Goal: Task Accomplishment & Management: Use online tool/utility

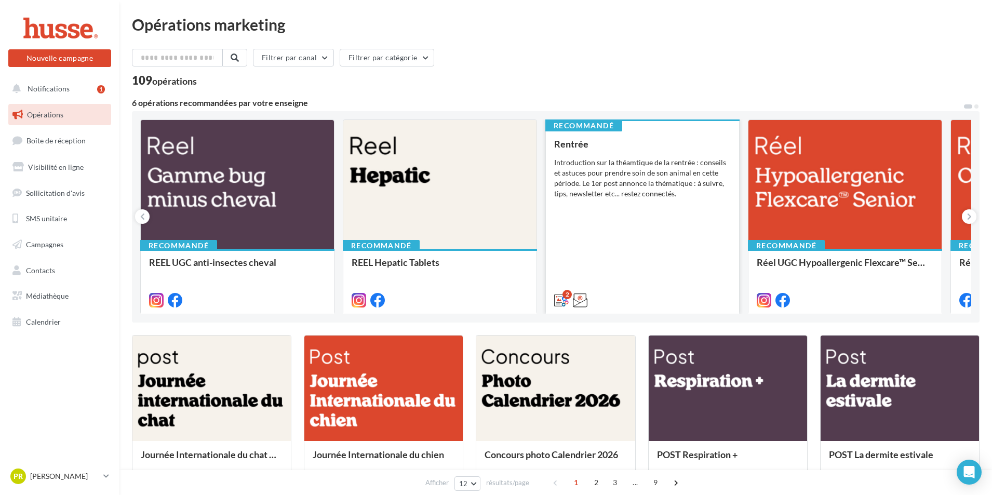
click at [651, 231] on div "Rentrée Introduction sur la théamtique de la rentrée : conseils et astuces pour…" at bounding box center [642, 222] width 177 height 166
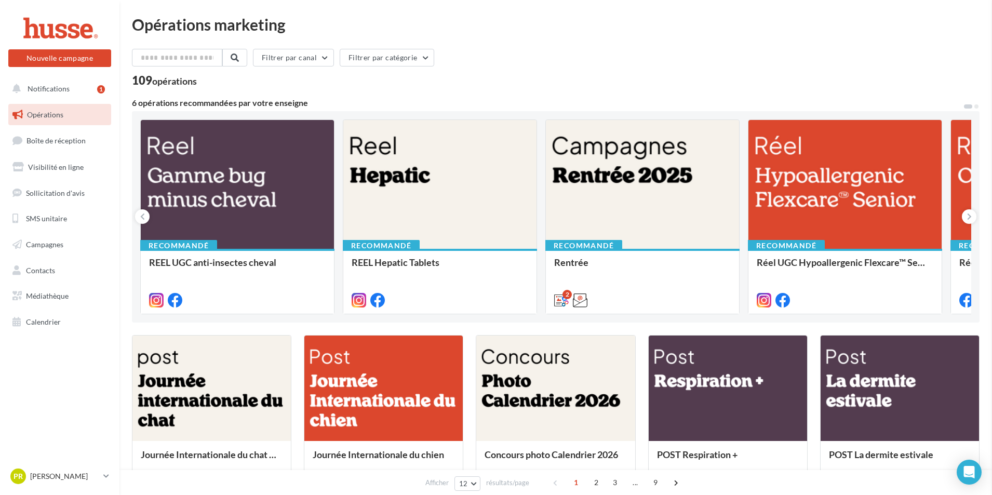
click at [219, 202] on div at bounding box center [237, 185] width 193 height 130
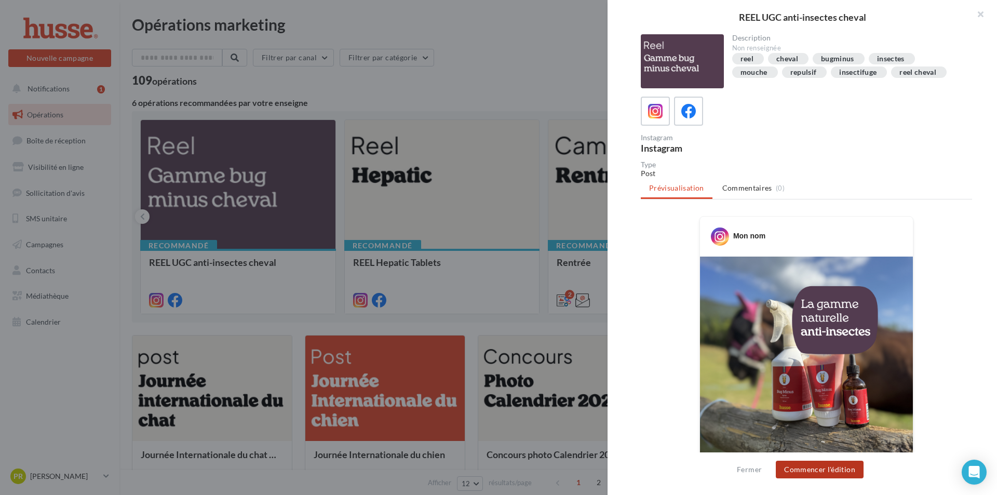
click at [836, 468] on button "Commencer l'édition" at bounding box center [820, 470] width 88 height 18
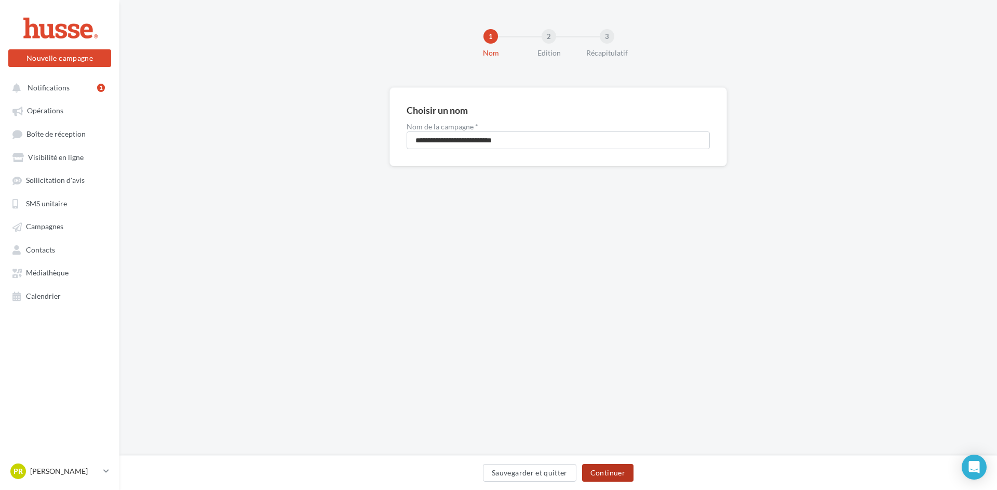
click at [595, 473] on button "Continuer" at bounding box center [607, 473] width 51 height 18
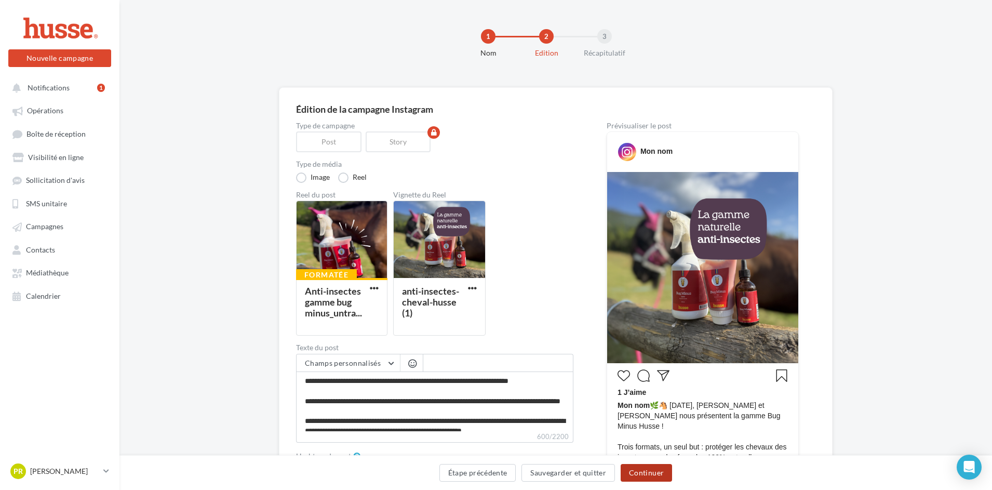
click at [640, 473] on button "Continuer" at bounding box center [646, 473] width 51 height 18
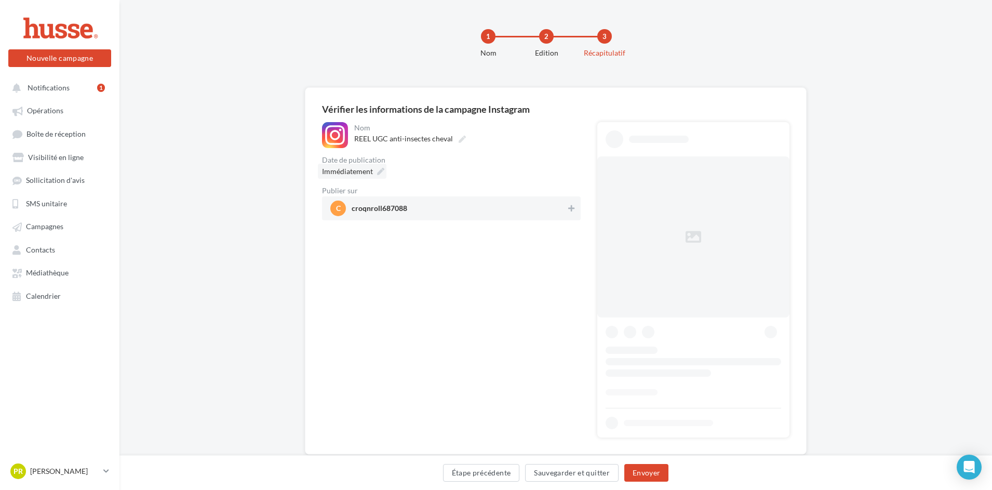
click at [351, 167] on span "Immédiatement" at bounding box center [347, 171] width 51 height 9
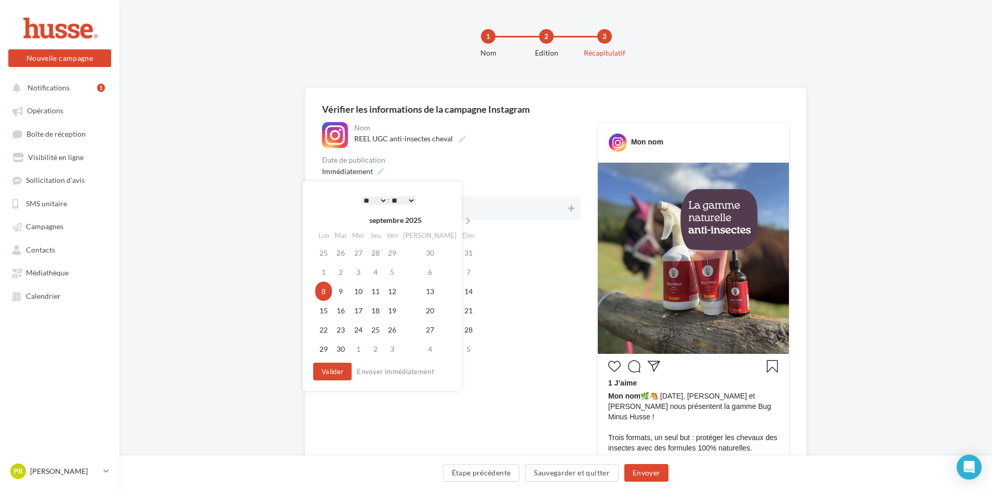
click at [374, 194] on div "* * * * * * * * * * ** ** ** ** ** ** ** ** ** ** ** ** ** ** : ** ** ** ** ** …" at bounding box center [388, 200] width 105 height 16
click at [381, 198] on select "* * * * * * * * * * ** ** ** ** ** ** ** ** ** ** ** ** ** **" at bounding box center [374, 200] width 26 height 8
click at [325, 373] on button "Valider" at bounding box center [330, 372] width 38 height 18
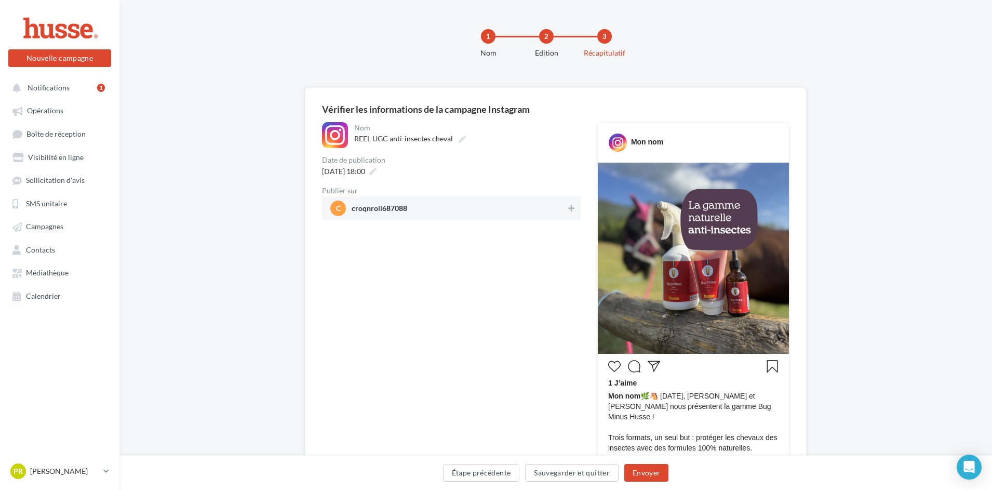
click at [382, 205] on span "croqnroll687088" at bounding box center [380, 210] width 56 height 11
click at [655, 477] on button "Envoyer" at bounding box center [646, 473] width 44 height 18
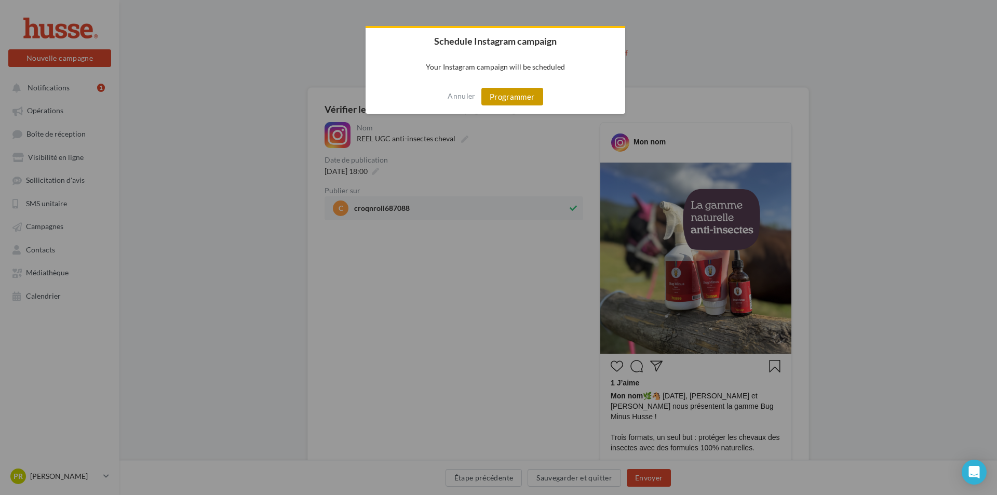
click at [532, 102] on button "Programmer" at bounding box center [512, 97] width 62 height 18
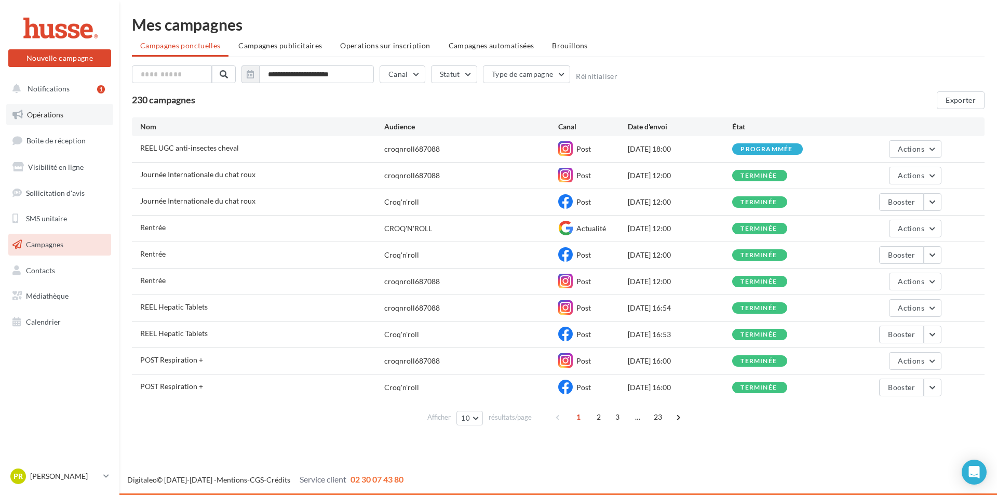
click at [51, 114] on span "Opérations" at bounding box center [45, 114] width 36 height 9
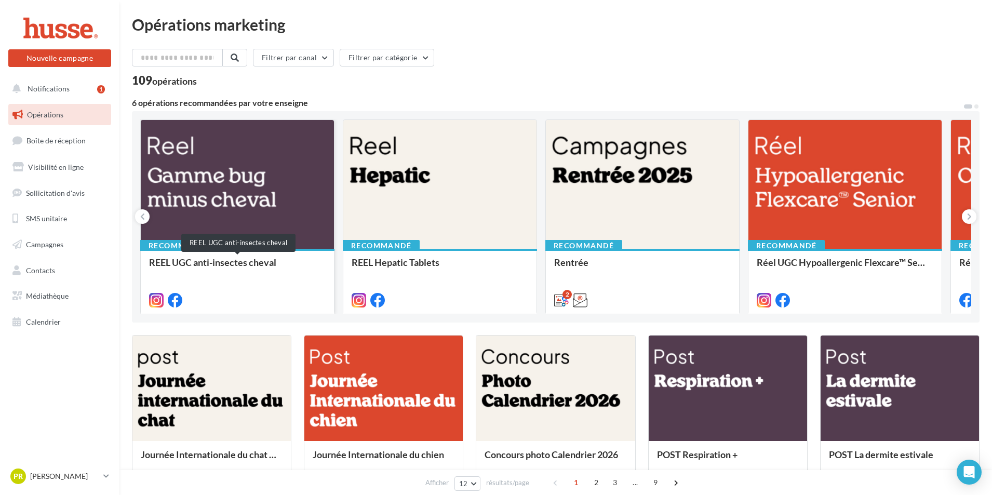
click at [188, 260] on div "REEL UGC anti-insectes cheval" at bounding box center [237, 267] width 177 height 21
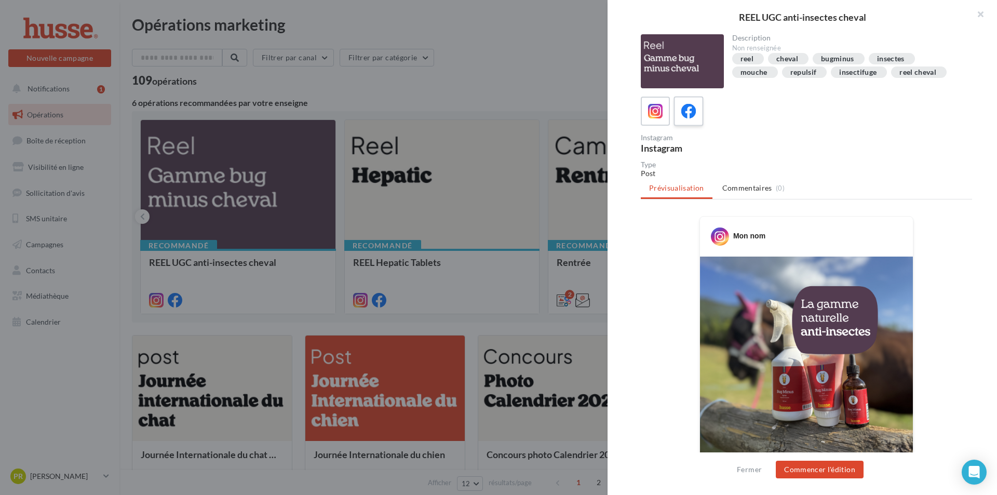
click at [687, 113] on icon at bounding box center [688, 111] width 15 height 15
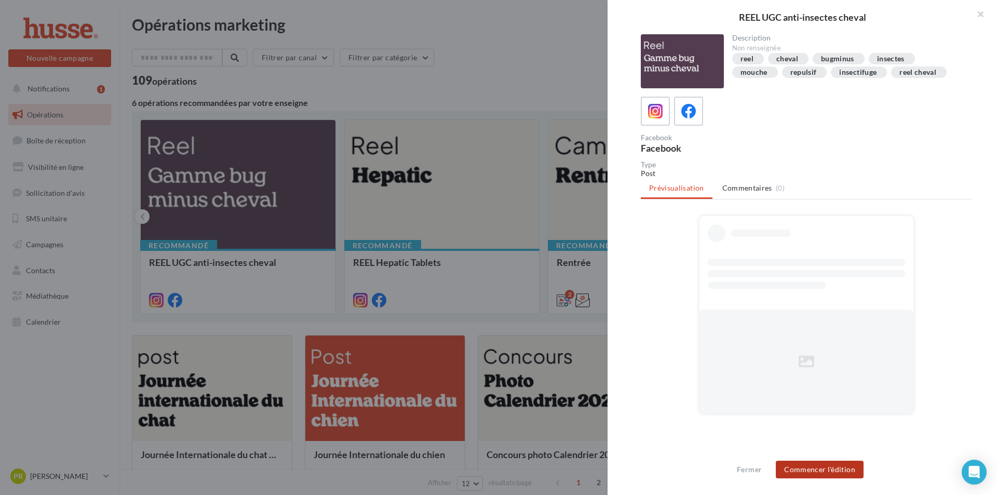
click at [834, 466] on button "Commencer l'édition" at bounding box center [820, 470] width 88 height 18
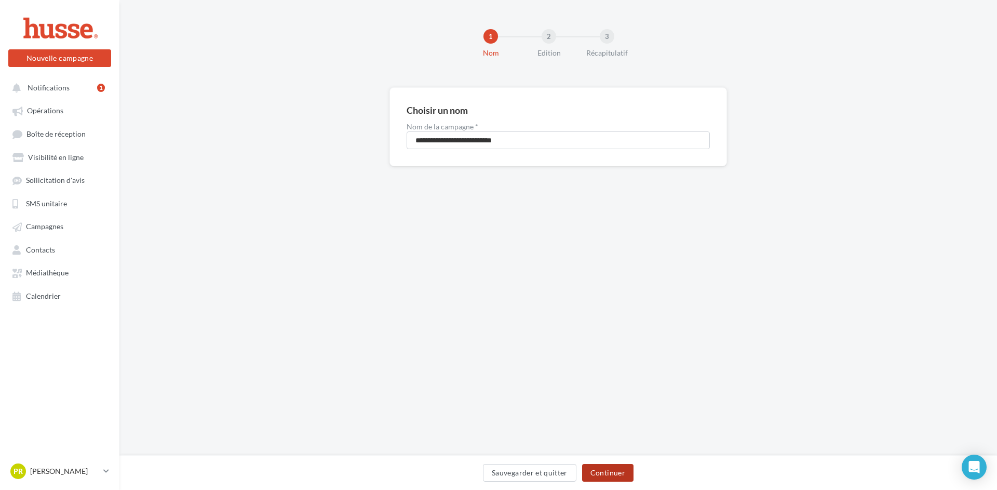
drag, startPoint x: 623, startPoint y: 470, endPoint x: 619, endPoint y: 435, distance: 35.5
click at [622, 470] on button "Continuer" at bounding box center [607, 473] width 51 height 18
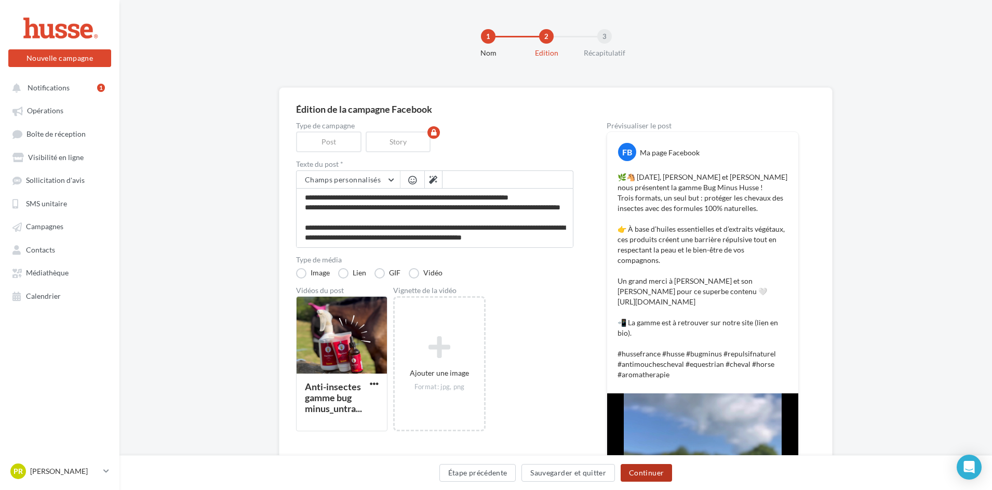
click at [655, 473] on button "Continuer" at bounding box center [646, 473] width 51 height 18
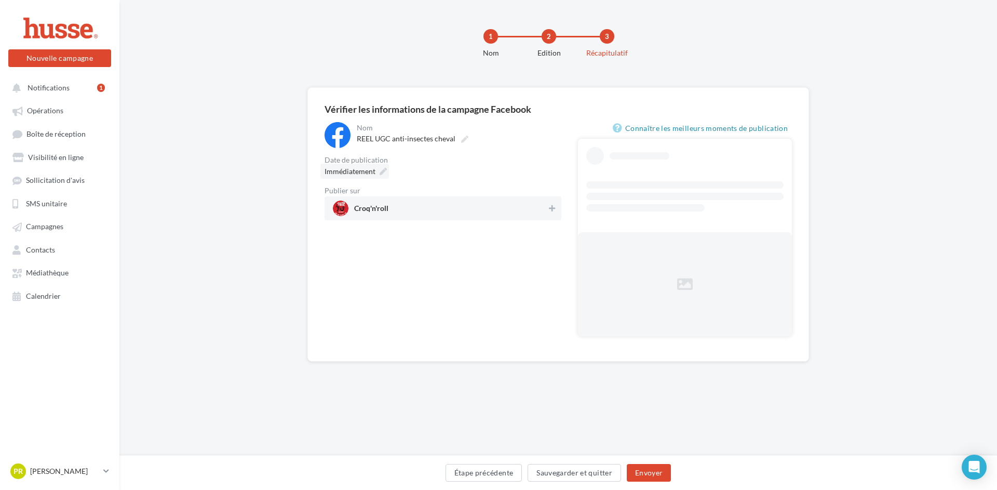
click at [357, 168] on span "Immédiatement" at bounding box center [350, 171] width 51 height 9
type input "**********"
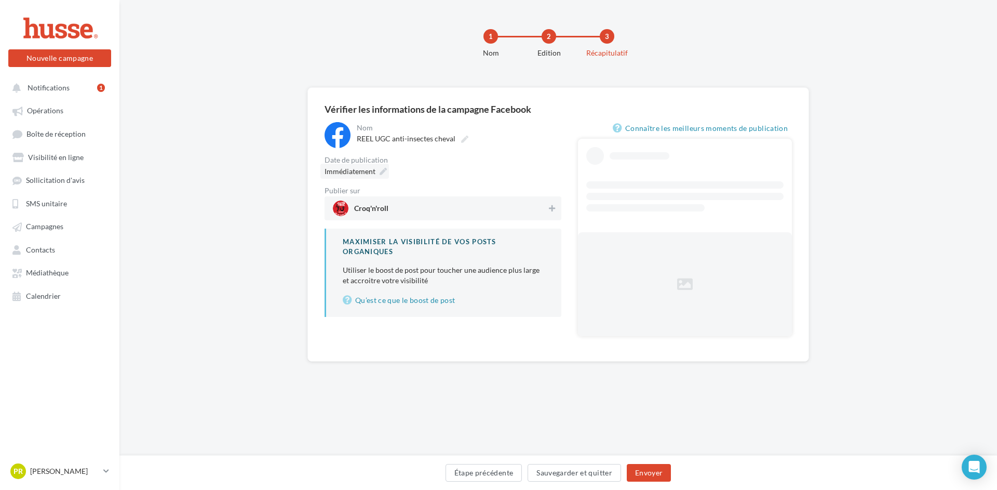
click at [361, 172] on span "Immédiatement" at bounding box center [350, 171] width 51 height 9
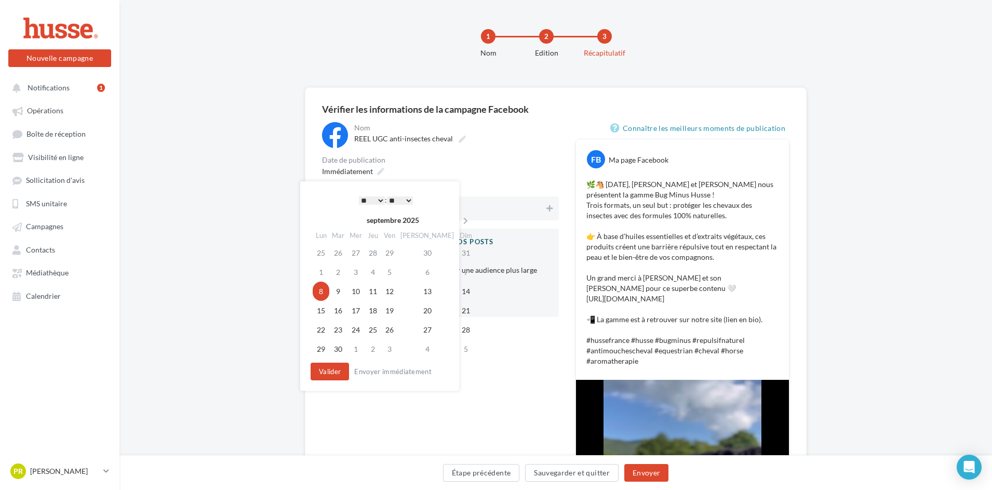
click at [377, 196] on select "* * * * * * * * * * ** ** ** ** ** ** ** ** ** ** ** ** ** **" at bounding box center [372, 200] width 26 height 8
click at [339, 371] on button "Valider" at bounding box center [330, 372] width 38 height 18
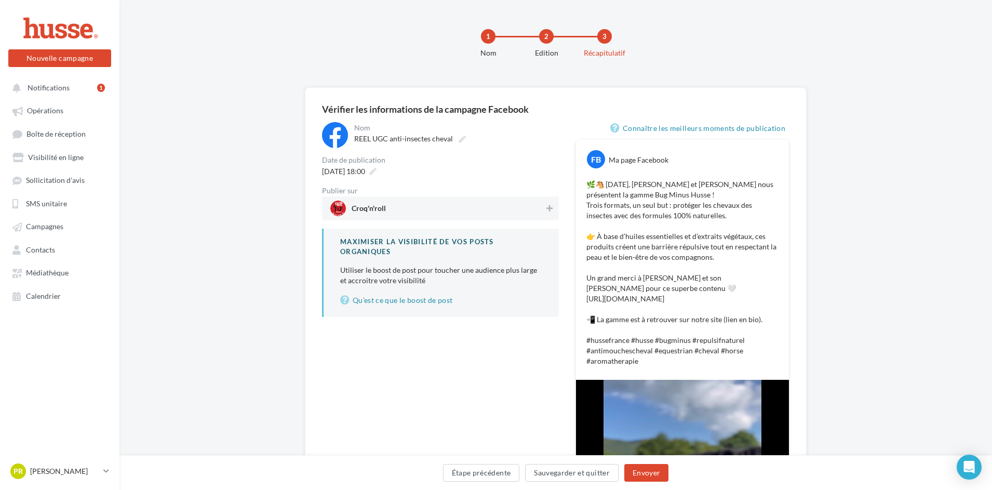
click at [417, 212] on span "Croq'n'roll" at bounding box center [437, 208] width 214 height 16
click at [654, 470] on button "Envoyer" at bounding box center [646, 473] width 44 height 18
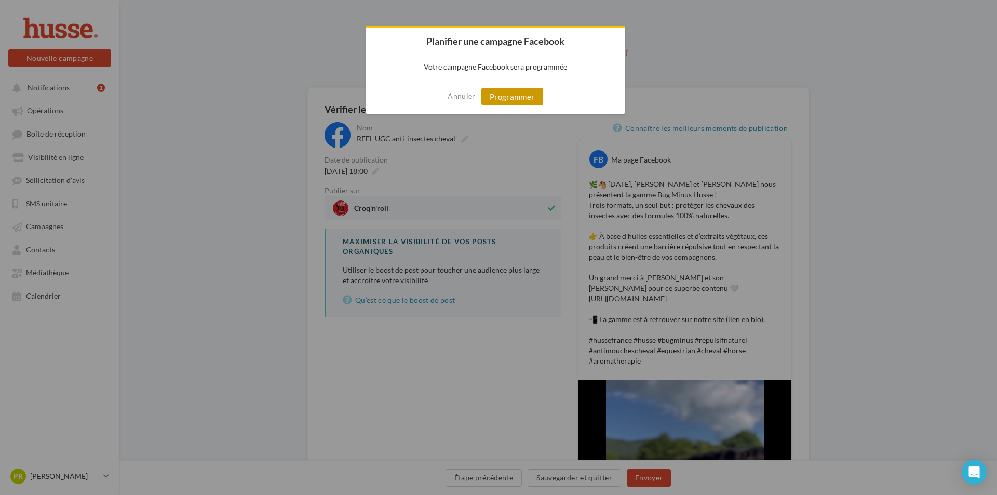
click at [528, 98] on button "Programmer" at bounding box center [512, 97] width 62 height 18
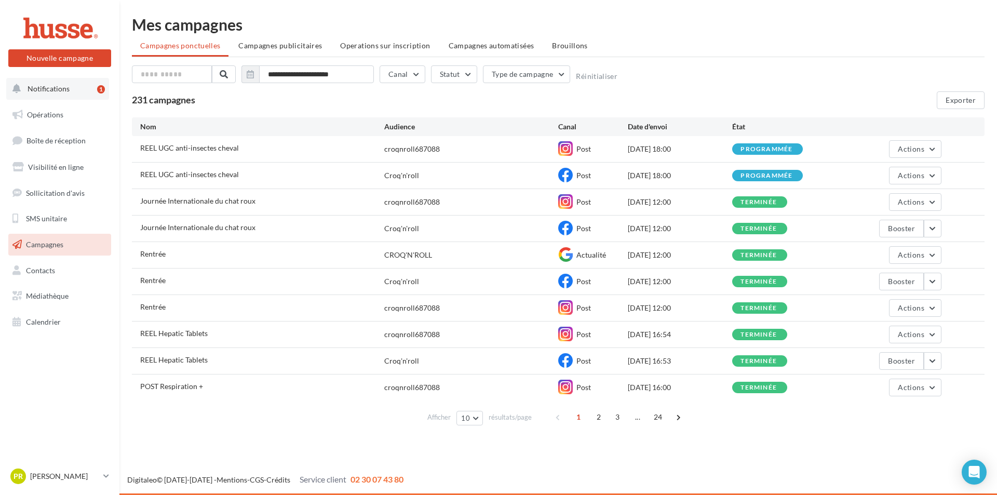
click at [46, 91] on span "Notifications" at bounding box center [49, 88] width 42 height 9
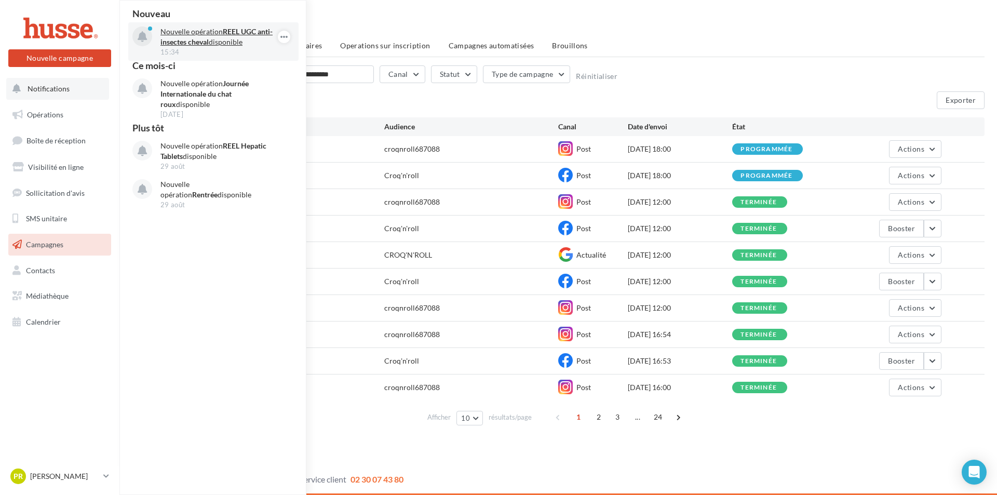
click at [199, 42] on strong "REEL UGC anti-insectes cheval" at bounding box center [216, 36] width 112 height 19
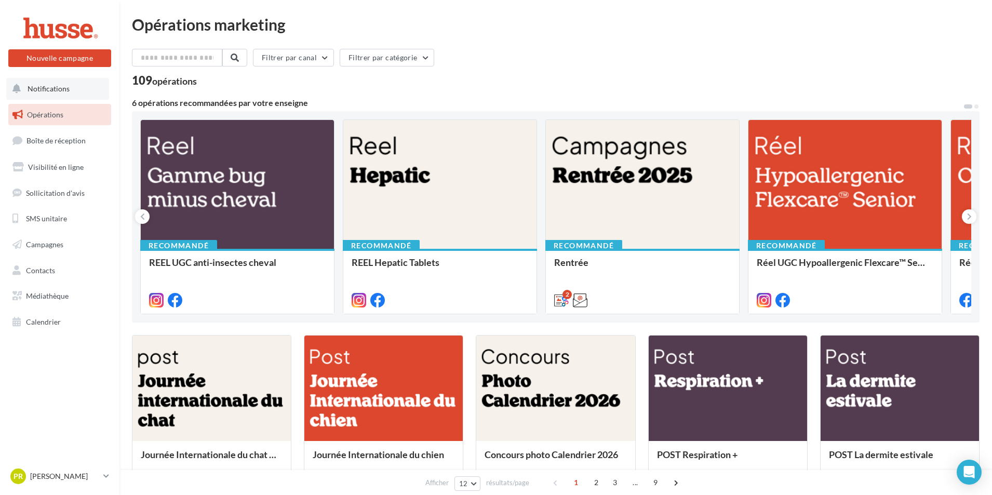
click at [51, 88] on span "Notifications" at bounding box center [49, 88] width 42 height 9
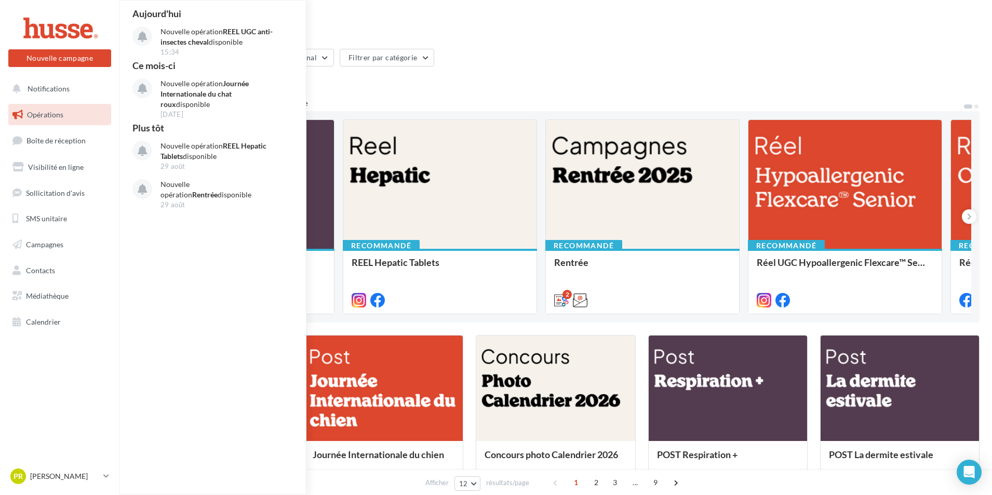
click at [49, 111] on span "Opérations" at bounding box center [45, 114] width 36 height 9
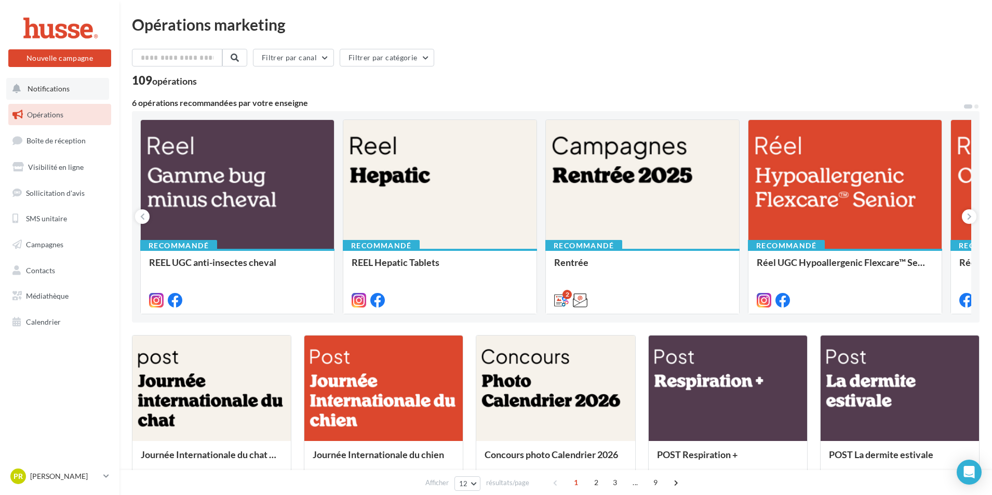
click at [40, 84] on span "Notifications" at bounding box center [49, 88] width 42 height 9
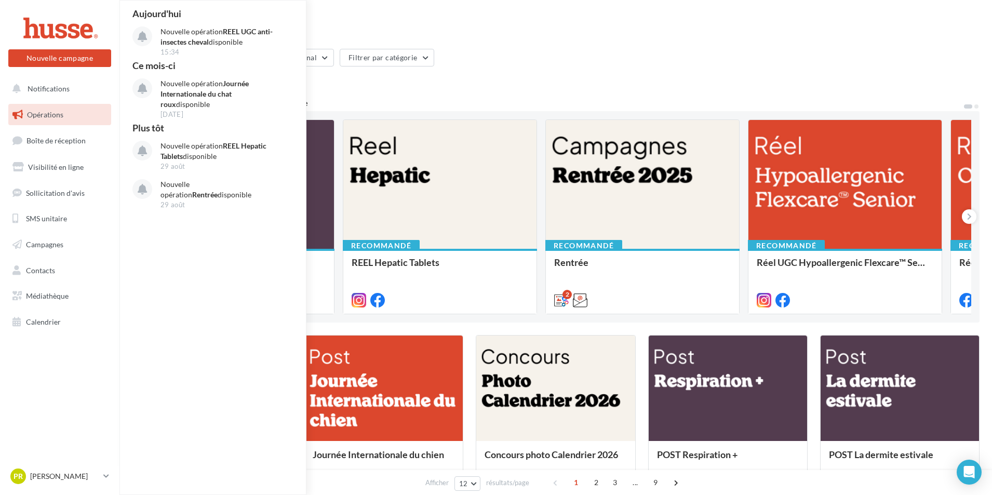
click at [588, 43] on div "Opérations marketing Filtrer par canal Filtrer par catégorie 109 opérations 6 o…" at bounding box center [556, 462] width 848 height 891
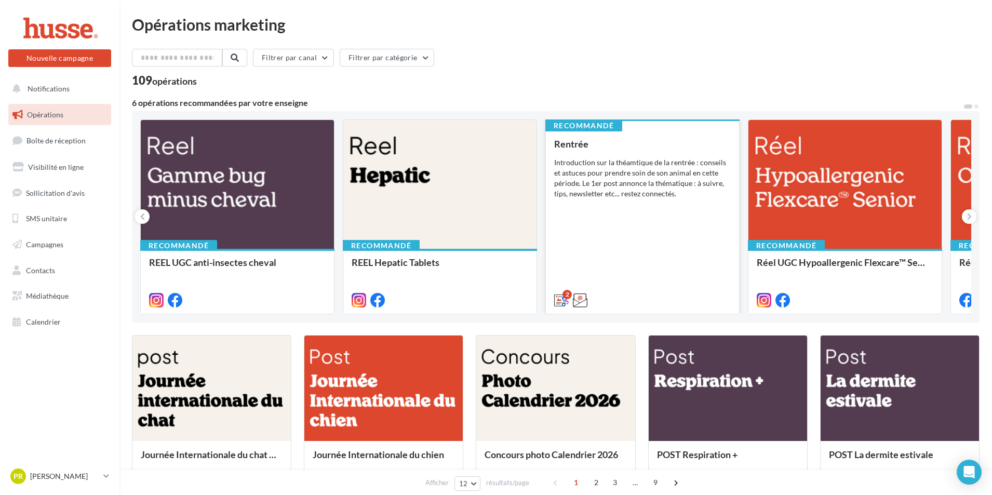
click at [656, 187] on div "Introduction sur la théamtique de la rentrée : conseils et astuces pour prendre…" at bounding box center [642, 178] width 177 height 42
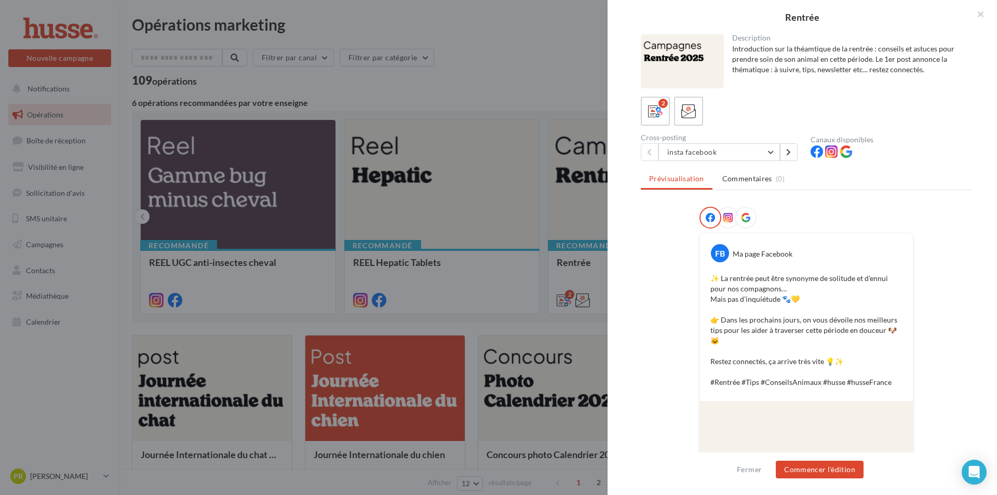
click at [883, 72] on div "Introduction sur la théamtique de la rentrée : conseils et astuces pour prendre…" at bounding box center [848, 59] width 232 height 31
click at [528, 71] on div at bounding box center [496, 247] width 992 height 495
